Goal: Find specific page/section: Find specific page/section

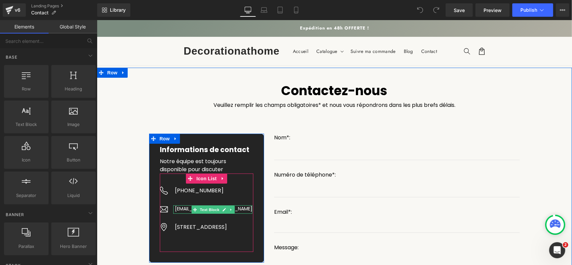
click at [235, 208] on p "[EMAIL_ADDRESS][DOMAIN_NAME]" at bounding box center [213, 208] width 77 height 7
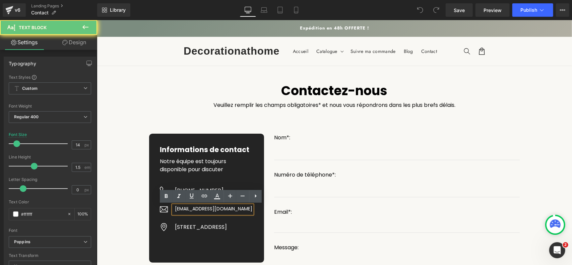
click at [235, 208] on p "[EMAIL_ADDRESS][DOMAIN_NAME]" at bounding box center [213, 208] width 77 height 7
click at [209, 209] on p "[EMAIL_ADDRESS][DOMAIN_NAME]" at bounding box center [213, 208] width 77 height 7
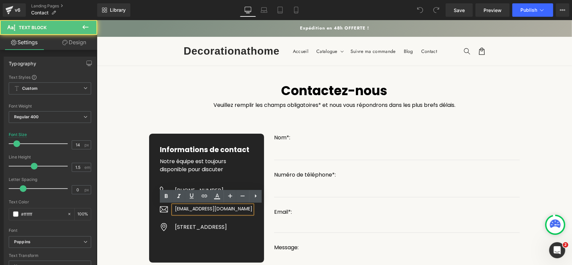
click at [209, 209] on p "[EMAIL_ADDRESS][DOMAIN_NAME]" at bounding box center [213, 208] width 77 height 7
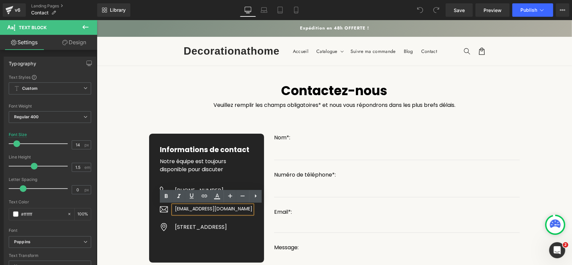
click at [217, 209] on p "[EMAIL_ADDRESS][DOMAIN_NAME]" at bounding box center [213, 208] width 77 height 7
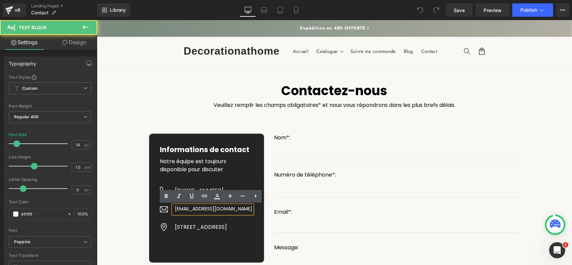
click at [204, 208] on p "[EMAIL_ADDRESS][DOMAIN_NAME]" at bounding box center [213, 208] width 77 height 7
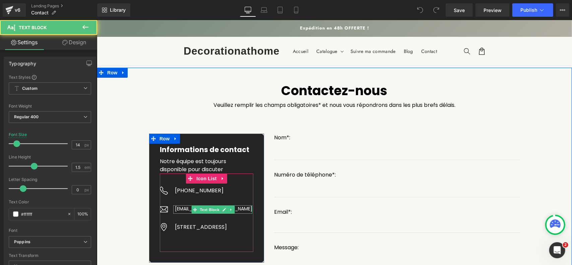
click at [182, 207] on p "[EMAIL_ADDRESS][DOMAIN_NAME]" at bounding box center [213, 208] width 77 height 7
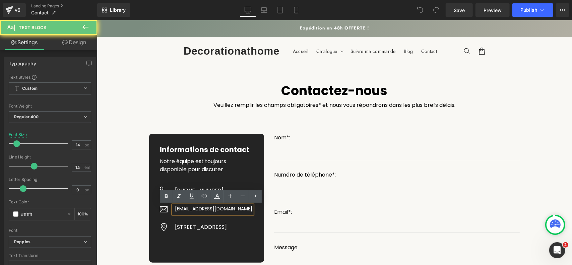
click at [182, 207] on p "[EMAIL_ADDRESS][DOMAIN_NAME]" at bounding box center [213, 208] width 77 height 7
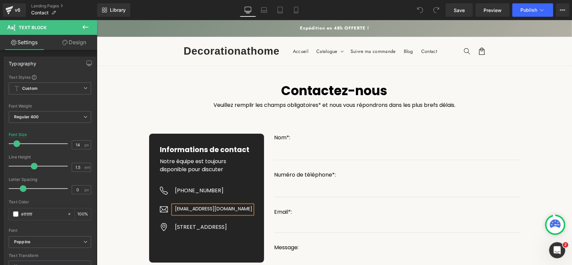
click at [182, 207] on p "[EMAIL_ADDRESS][DOMAIN_NAME]" at bounding box center [213, 208] width 77 height 7
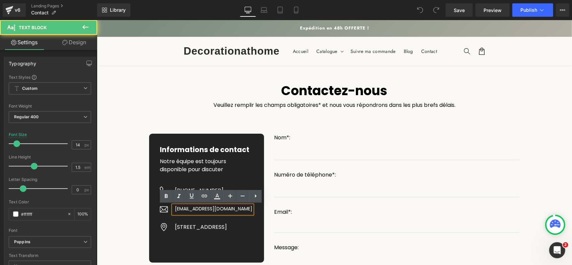
click at [182, 207] on p "[EMAIL_ADDRESS][DOMAIN_NAME]" at bounding box center [213, 208] width 77 height 7
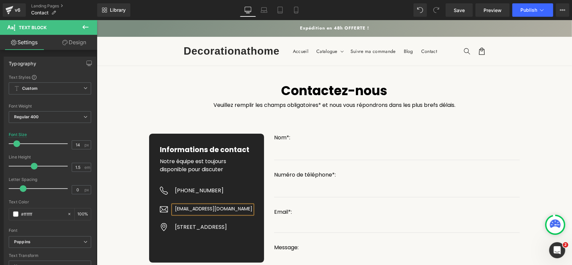
click at [182, 207] on p "[EMAIL_ADDRESS][DOMAIN_NAME]" at bounding box center [213, 208] width 77 height 7
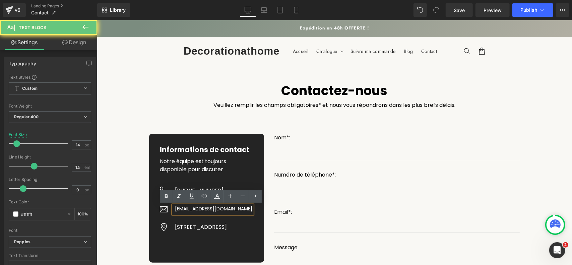
click at [182, 207] on p "[EMAIL_ADDRESS][DOMAIN_NAME]" at bounding box center [213, 208] width 77 height 7
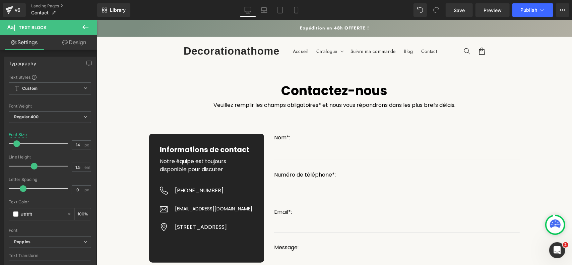
click at [88, 28] on icon at bounding box center [85, 27] width 8 height 8
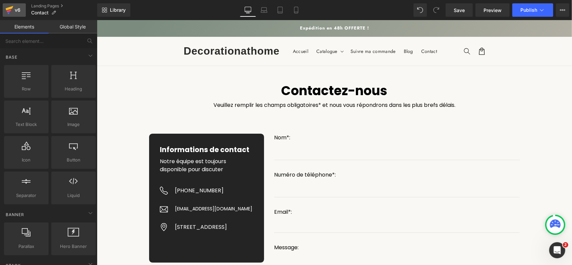
click at [22, 8] on link "v6" at bounding box center [14, 9] width 23 height 13
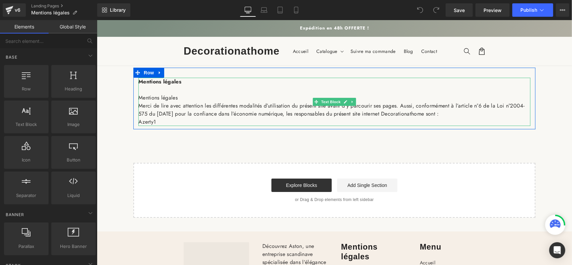
click at [437, 114] on p "Merci de lire avec attention les différentes modalités d’utilisation du présent…" at bounding box center [334, 110] width 392 height 16
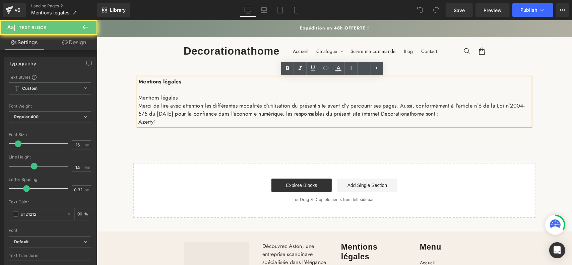
click at [437, 114] on p "Merci de lire avec attention les différentes modalités d’utilisation du présent…" at bounding box center [334, 110] width 392 height 16
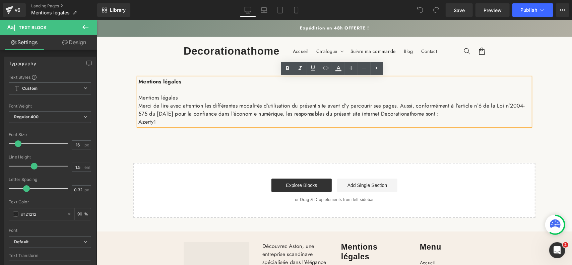
click at [437, 114] on p "Merci de lire avec attention les différentes modalités d’utilisation du présent…" at bounding box center [334, 110] width 392 height 16
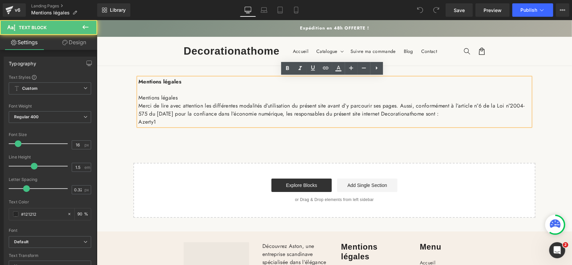
click at [437, 114] on p "Merci de lire avec attention les différentes modalités d’utilisation du présent…" at bounding box center [334, 110] width 392 height 16
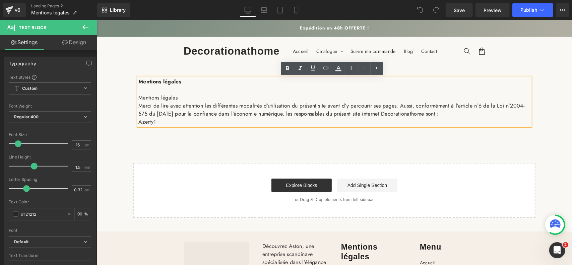
drag, startPoint x: 426, startPoint y: 113, endPoint x: 453, endPoint y: 113, distance: 26.8
click at [453, 113] on p "Merci de lire avec attention les différentes modalités d’utilisation du présent…" at bounding box center [334, 110] width 392 height 16
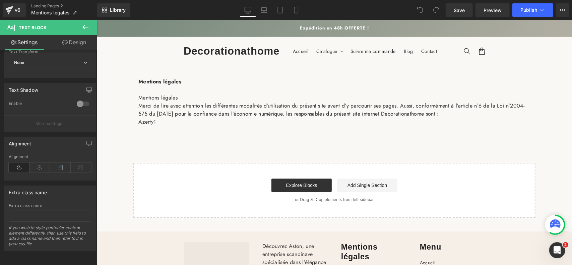
scroll to position [207, 0]
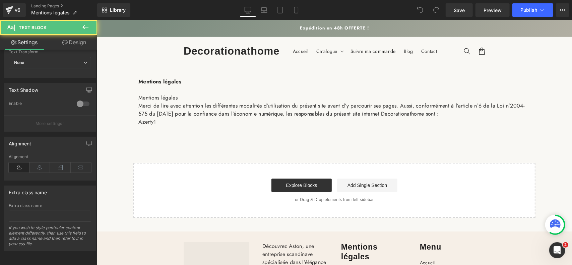
click at [177, 106] on p "Merci de lire avec attention les différentes modalités d’utilisation du présent…" at bounding box center [334, 110] width 392 height 16
click at [84, 100] on div at bounding box center [83, 104] width 16 height 11
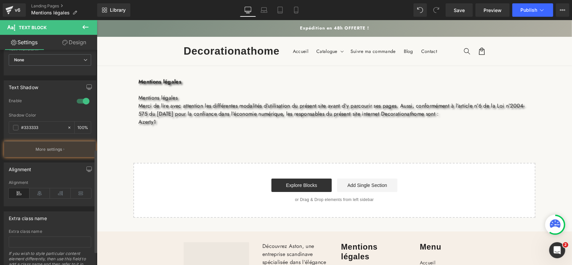
click at [84, 100] on div at bounding box center [83, 101] width 16 height 11
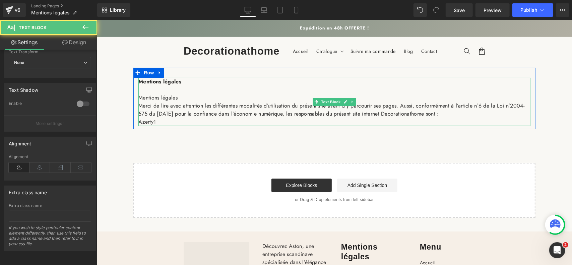
click at [147, 101] on p "Mentions légales" at bounding box center [334, 98] width 392 height 8
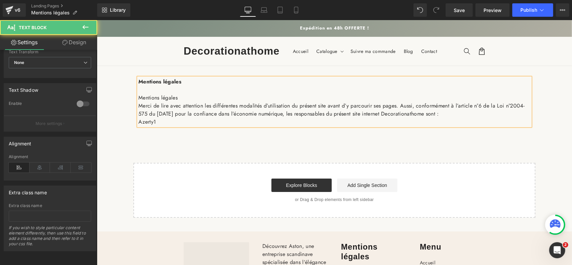
click at [147, 101] on p "Mentions légales" at bounding box center [334, 98] width 392 height 8
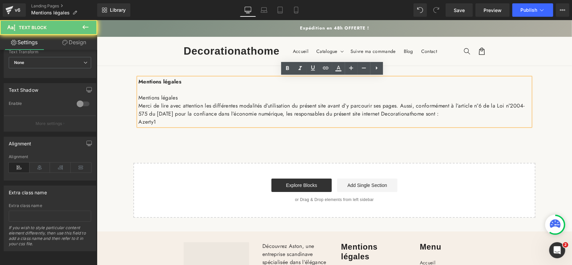
click at [147, 101] on p "Mentions légales" at bounding box center [334, 98] width 392 height 8
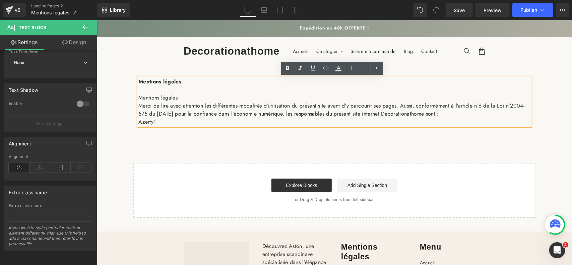
drag, startPoint x: 149, startPoint y: 99, endPoint x: 234, endPoint y: 123, distance: 88.3
click at [235, 123] on div "Mentions légales Mentions légales Merci de lire avec attention les différentes …" at bounding box center [334, 101] width 392 height 48
drag, startPoint x: 218, startPoint y: 117, endPoint x: 141, endPoint y: 74, distance: 88.1
click at [146, 78] on div "Mentions légales Mentions légales Merci de lire avec attention les différentes …" at bounding box center [334, 101] width 392 height 48
click at [139, 73] on div "Mentions légales Mentions légales Merci de lire avec attention les différentes …" at bounding box center [334, 98] width 402 height 62
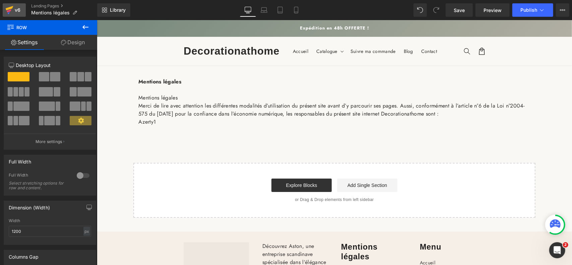
click at [12, 8] on icon at bounding box center [9, 10] width 8 height 17
